Goal: Task Accomplishment & Management: Manage account settings

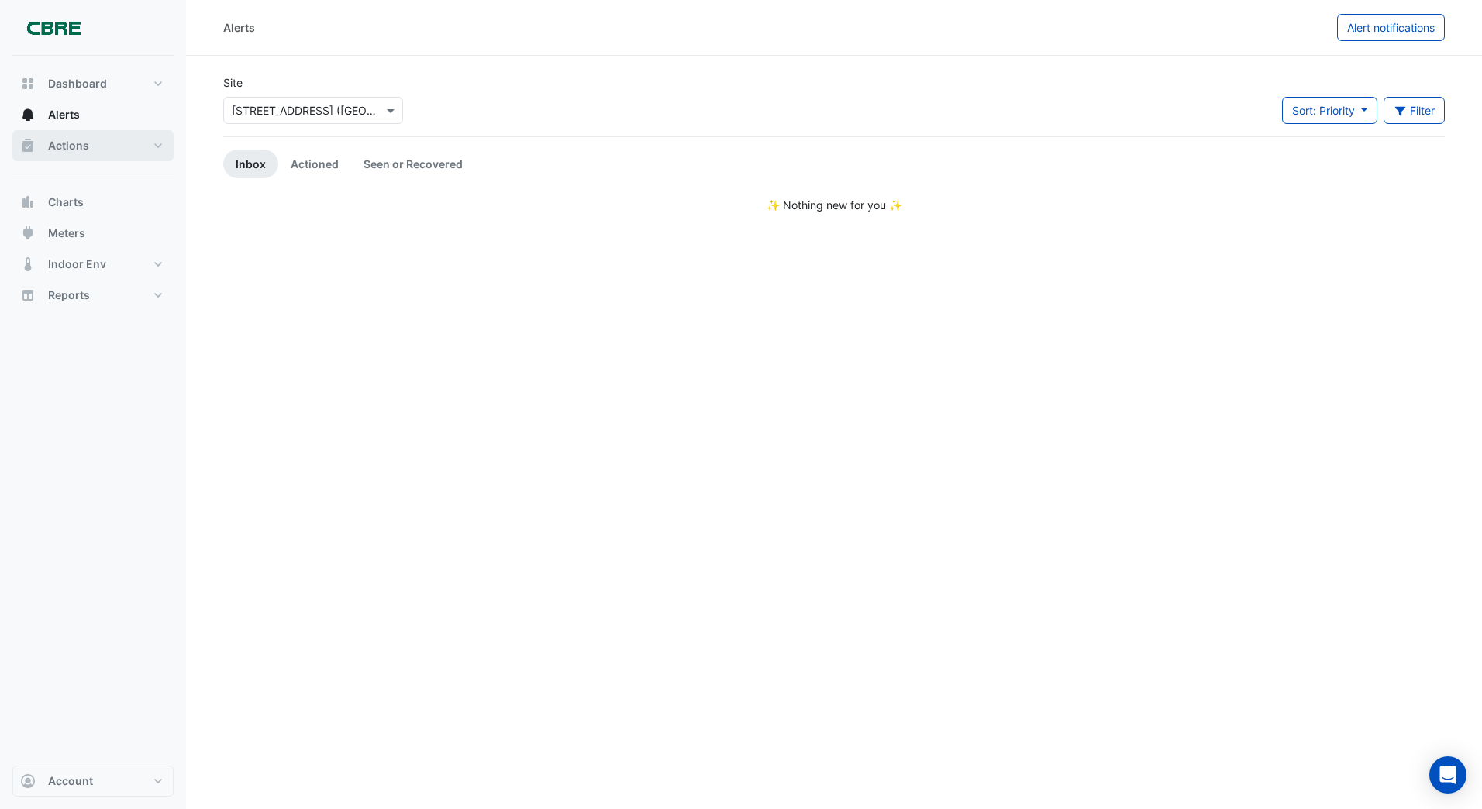
click at [73, 144] on span "Actions" at bounding box center [68, 145] width 41 height 15
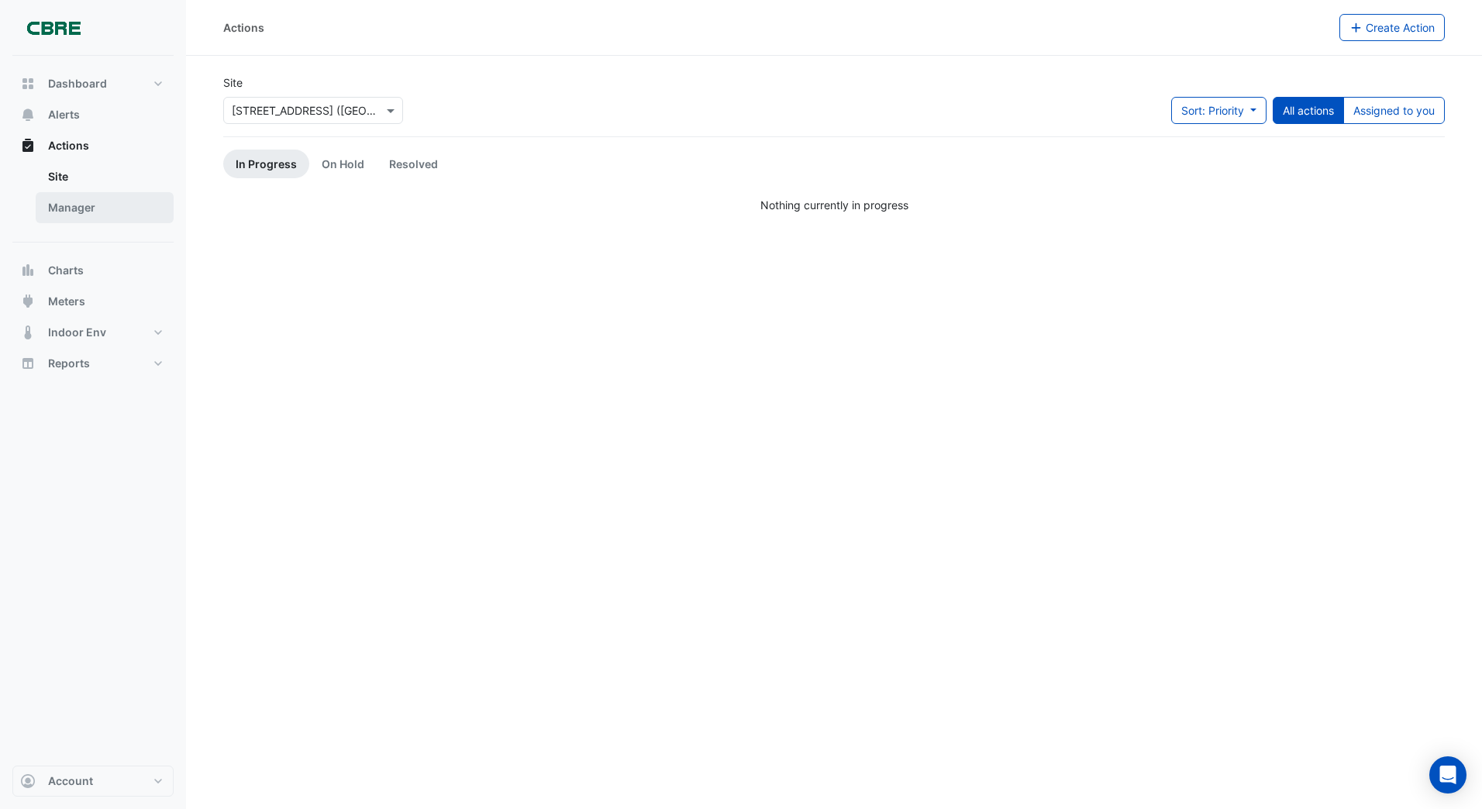
click at [69, 204] on link "Manager" at bounding box center [105, 207] width 138 height 31
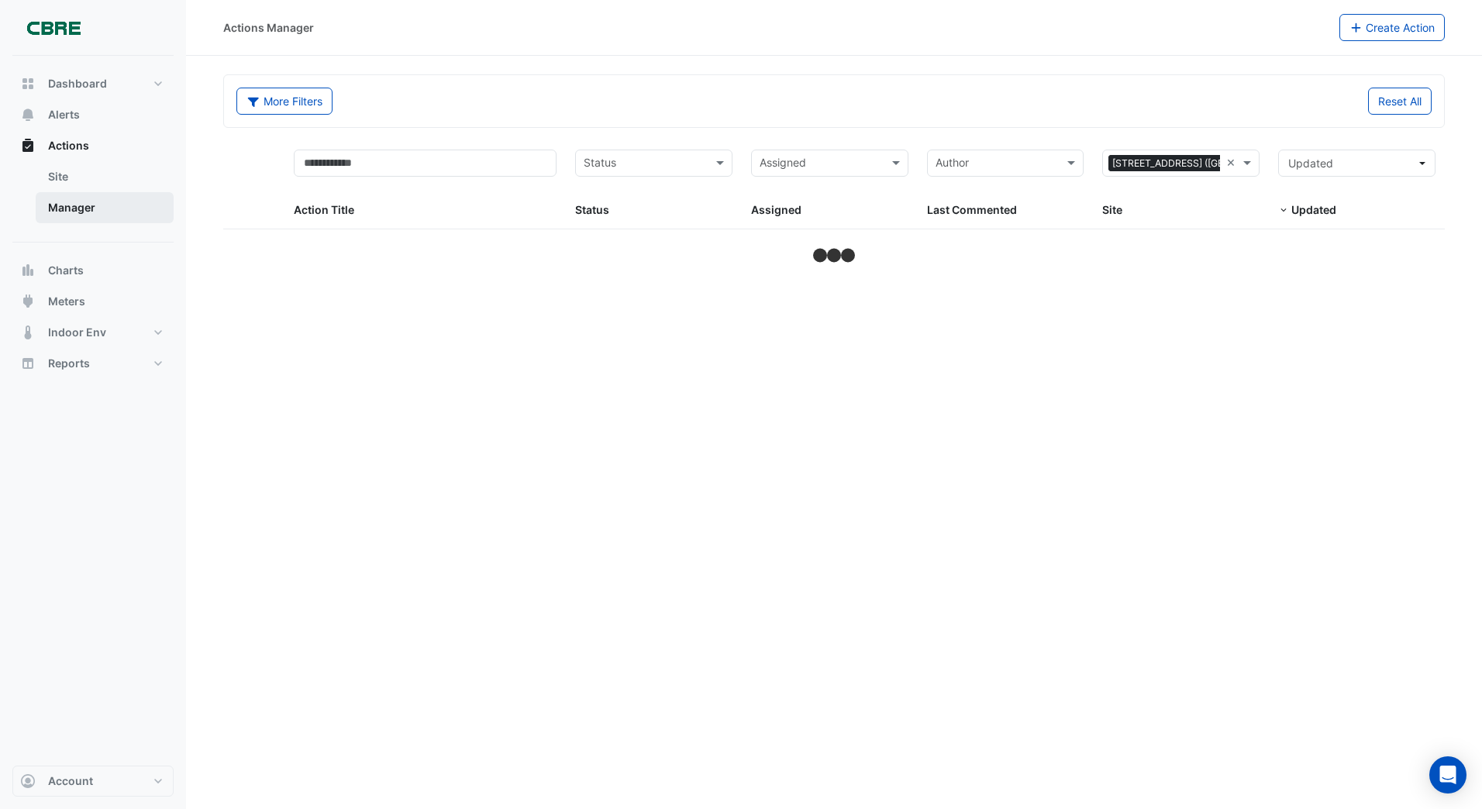
select select "***"
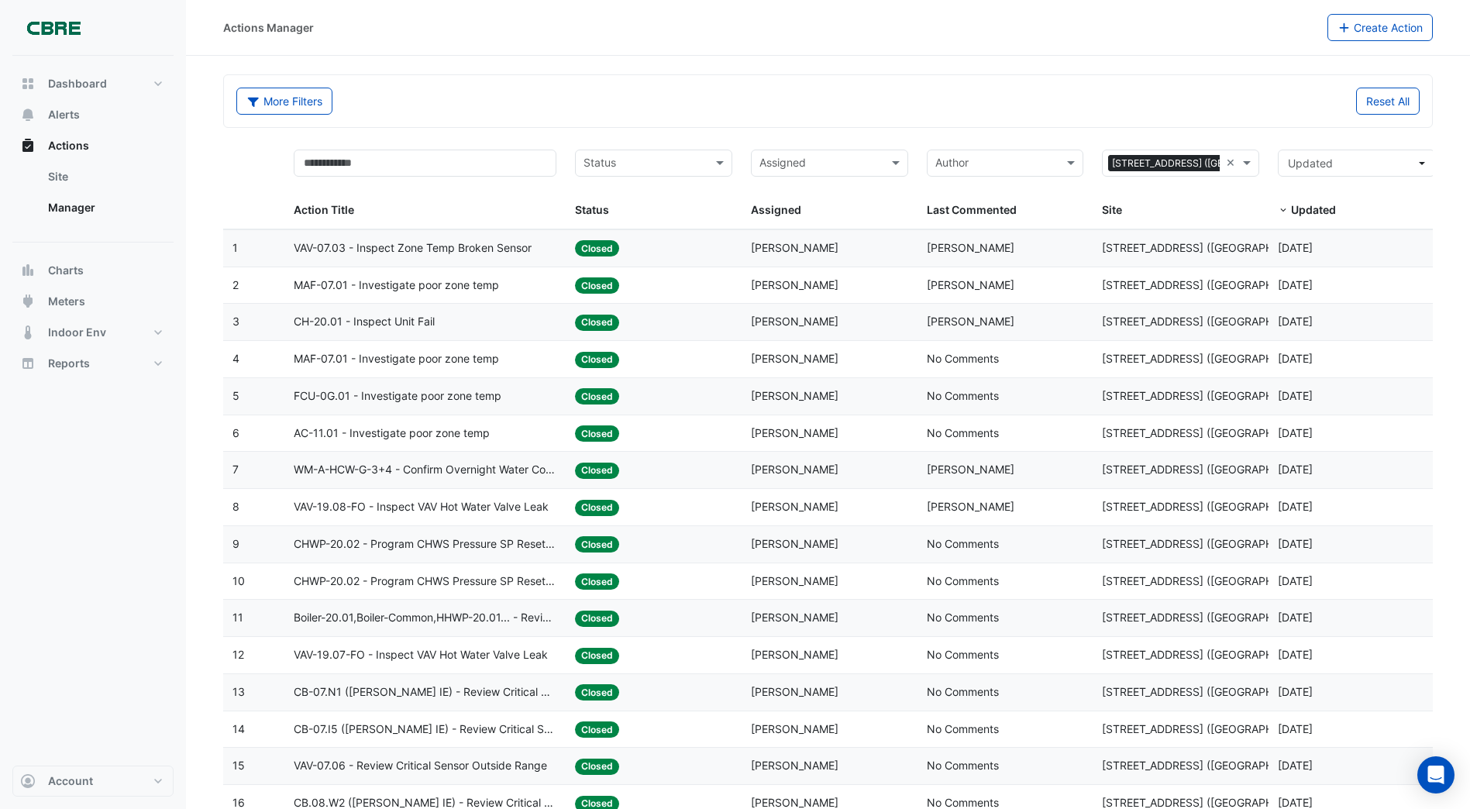
click at [403, 250] on span "VAV-07.03 - Inspect Zone Temp Broken Sensor" at bounding box center [413, 248] width 238 height 18
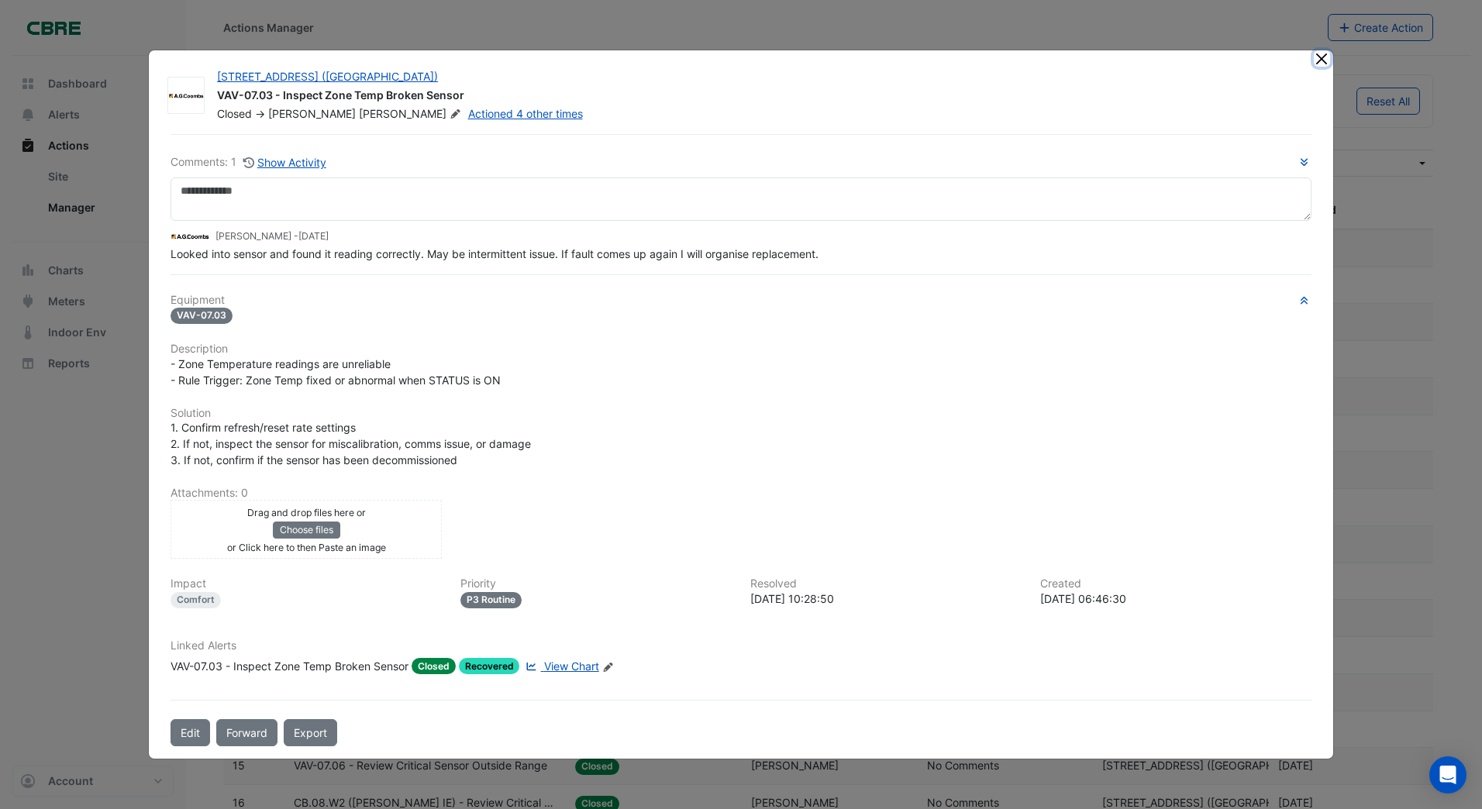
click at [1320, 43] on ngb-modal-window "[STREET_ADDRESS] ([GEOGRAPHIC_DATA]) VAV-07.03 - Inspect Zone Temp Broken Senso…" at bounding box center [741, 404] width 1482 height 809
click at [1317, 61] on button "Close" at bounding box center [1321, 58] width 16 height 16
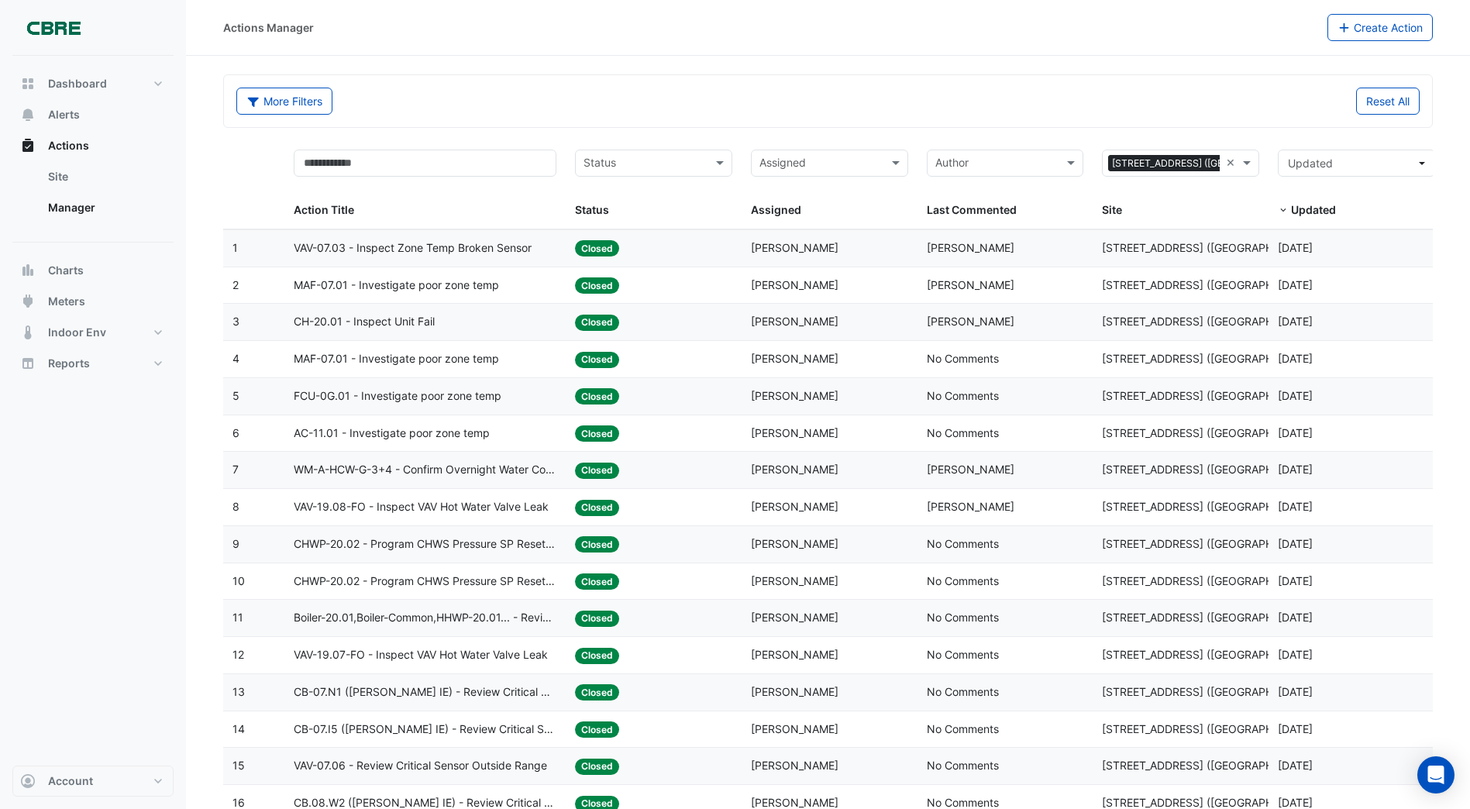
click at [438, 319] on div "CH-20.01 - Inspect Unit Fail" at bounding box center [425, 322] width 263 height 18
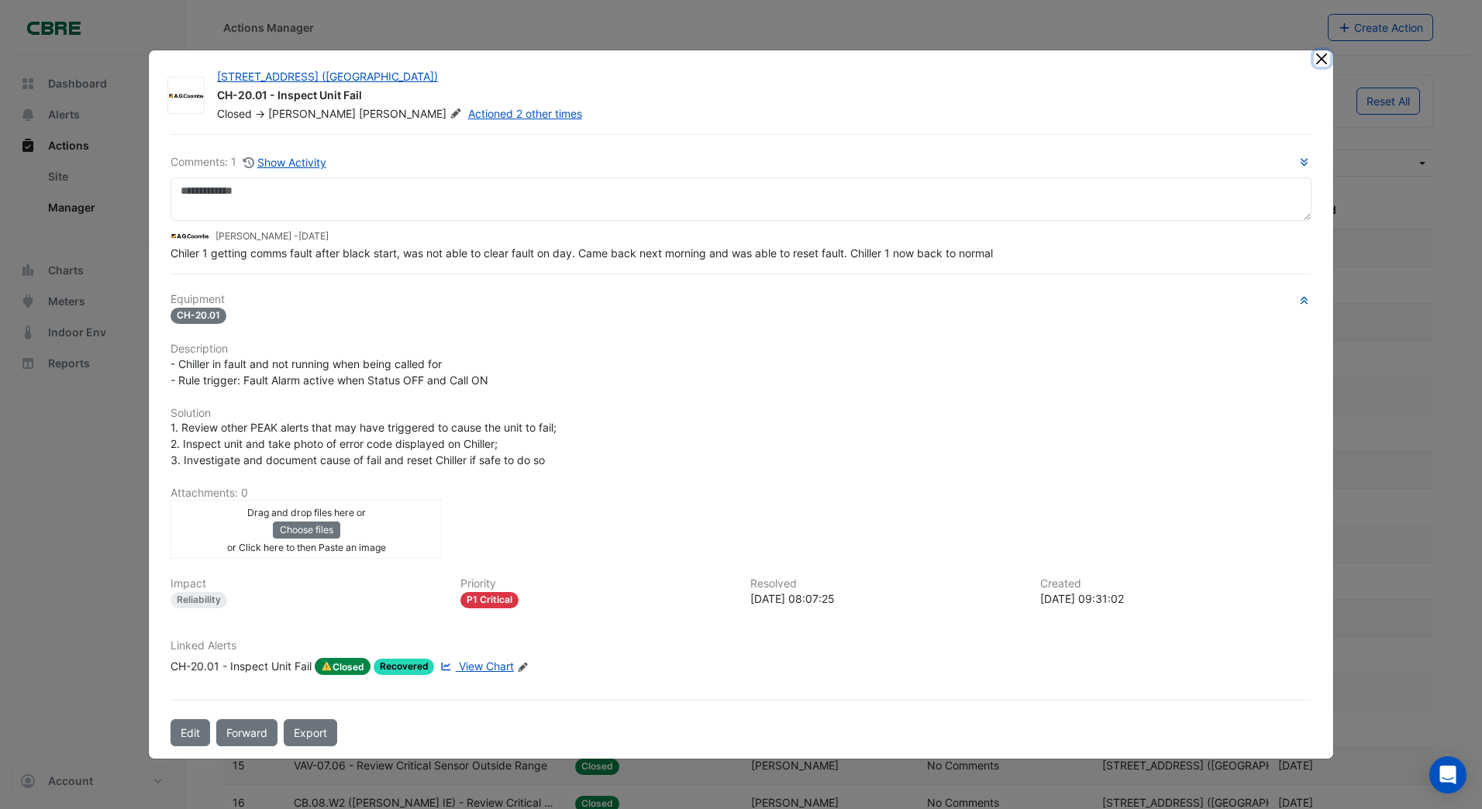
click at [1318, 40] on ngb-modal-window "[STREET_ADDRESS] ([GEOGRAPHIC_DATA]) CH-20.01 - Inspect Unit Fail Closed -> [PE…" at bounding box center [741, 404] width 1482 height 809
click at [1317, 61] on button "Close" at bounding box center [1321, 58] width 16 height 16
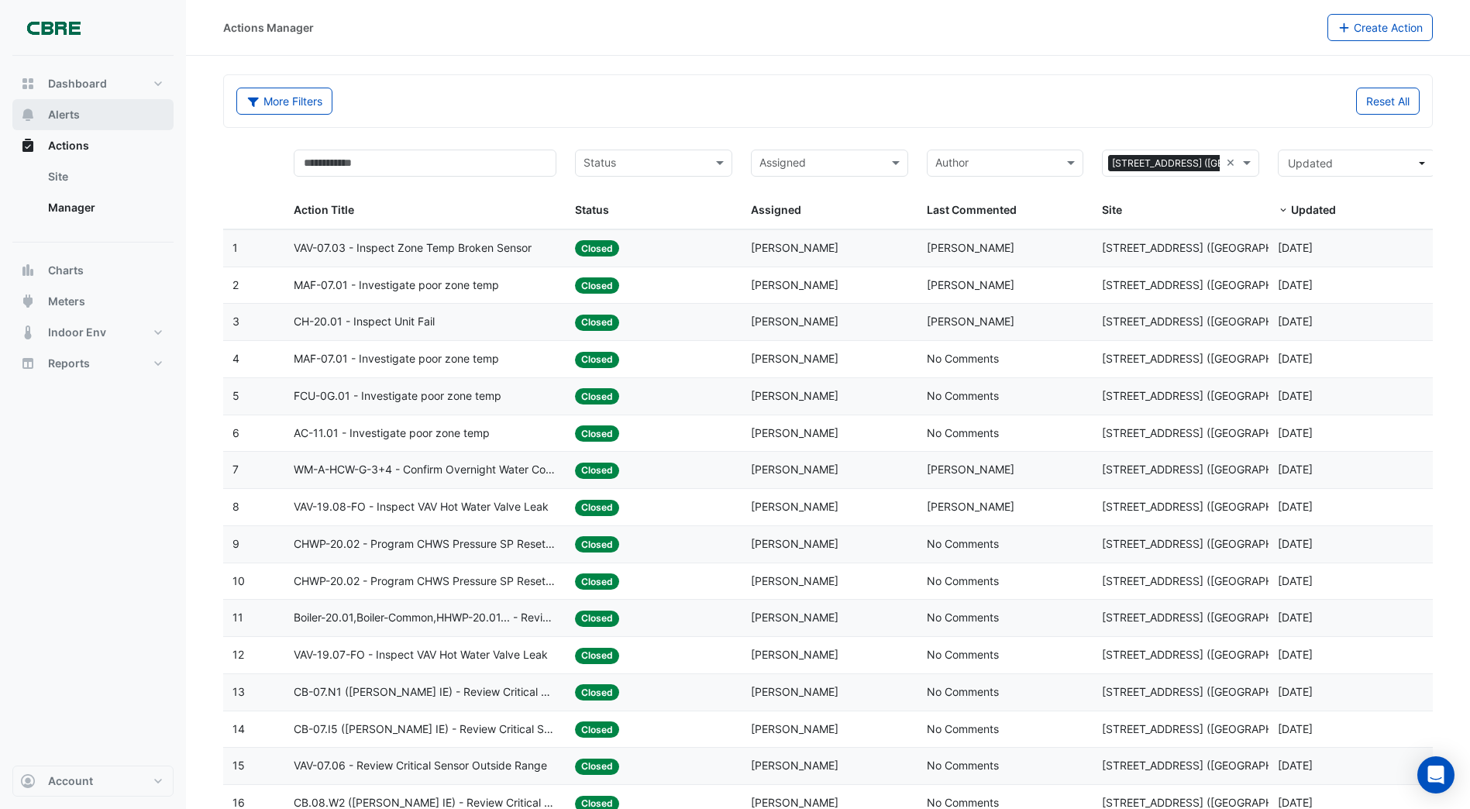
click at [71, 115] on span "Alerts" at bounding box center [64, 114] width 32 height 15
